Goal: Obtain resource: Obtain resource

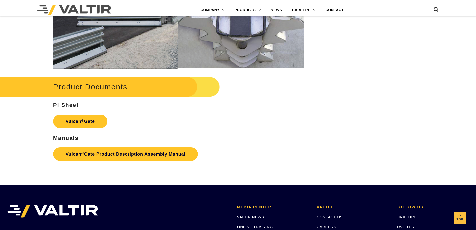
scroll to position [600, 0]
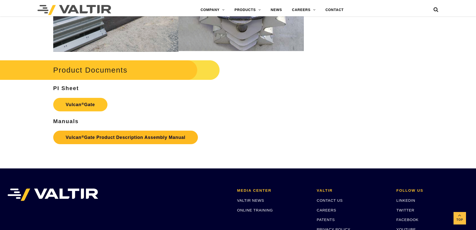
click at [118, 135] on link "Vulcan ® Gate Product Description Assembly Manual" at bounding box center [125, 138] width 145 height 14
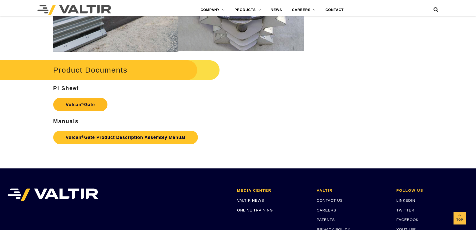
click at [93, 103] on strong "Vulcan ® Gate" at bounding box center [80, 104] width 29 height 5
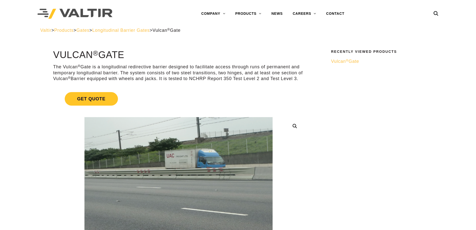
click at [105, 13] on img at bounding box center [75, 14] width 75 height 10
